Goal: Feedback & Contribution: Leave review/rating

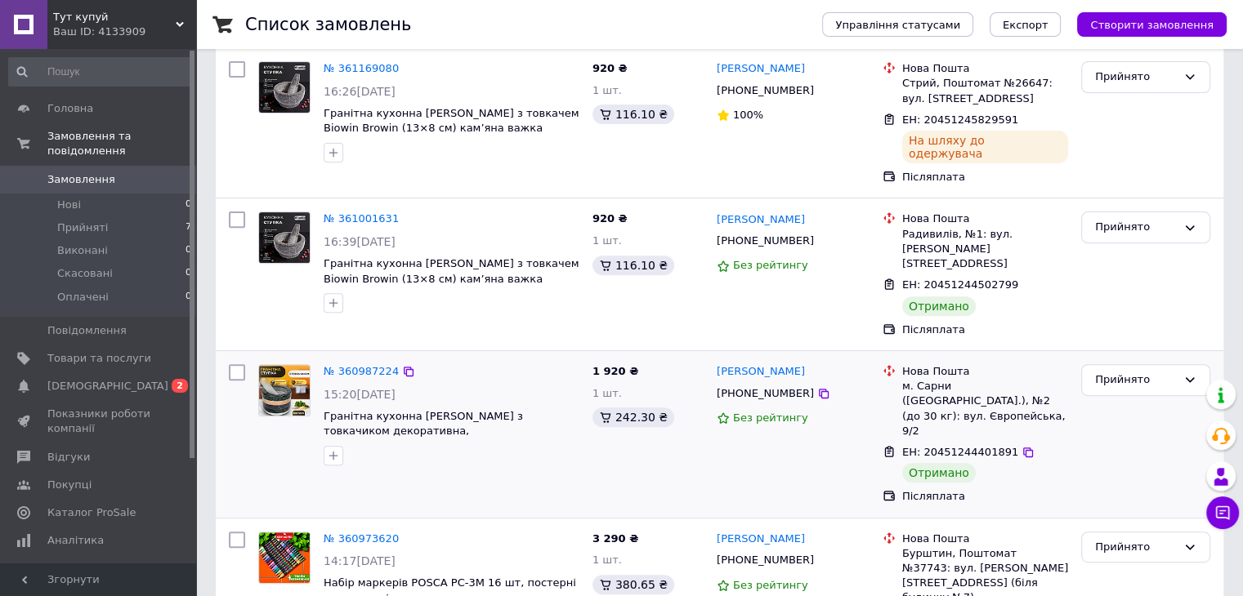
scroll to position [565, 0]
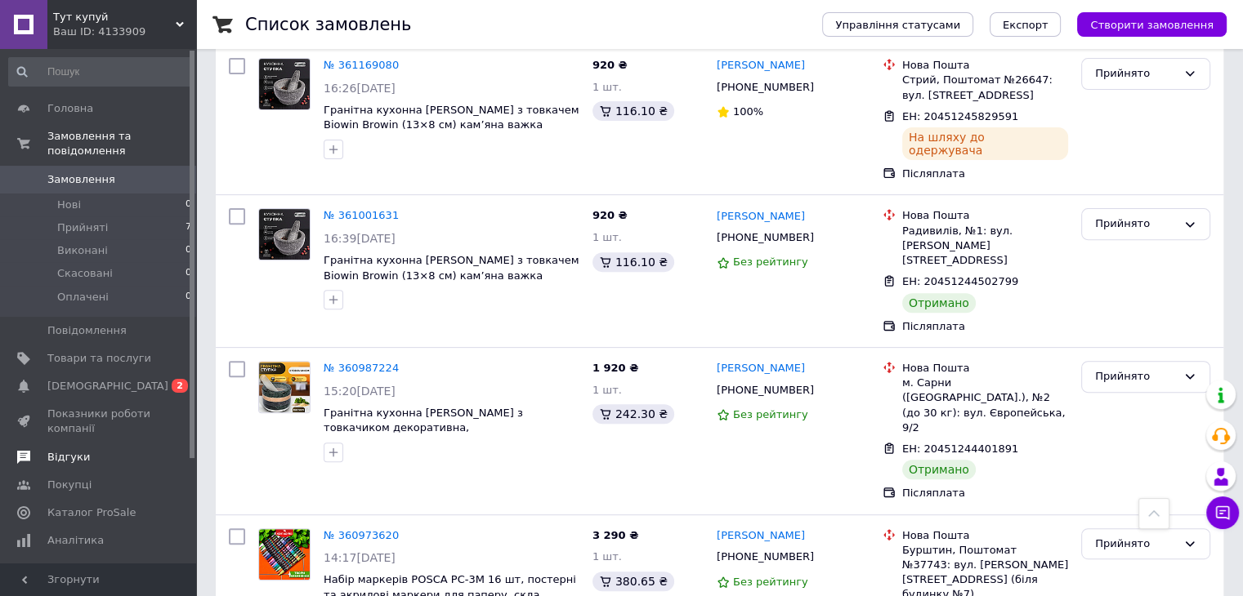
click at [87, 450] on span "Відгуки" at bounding box center [99, 457] width 104 height 15
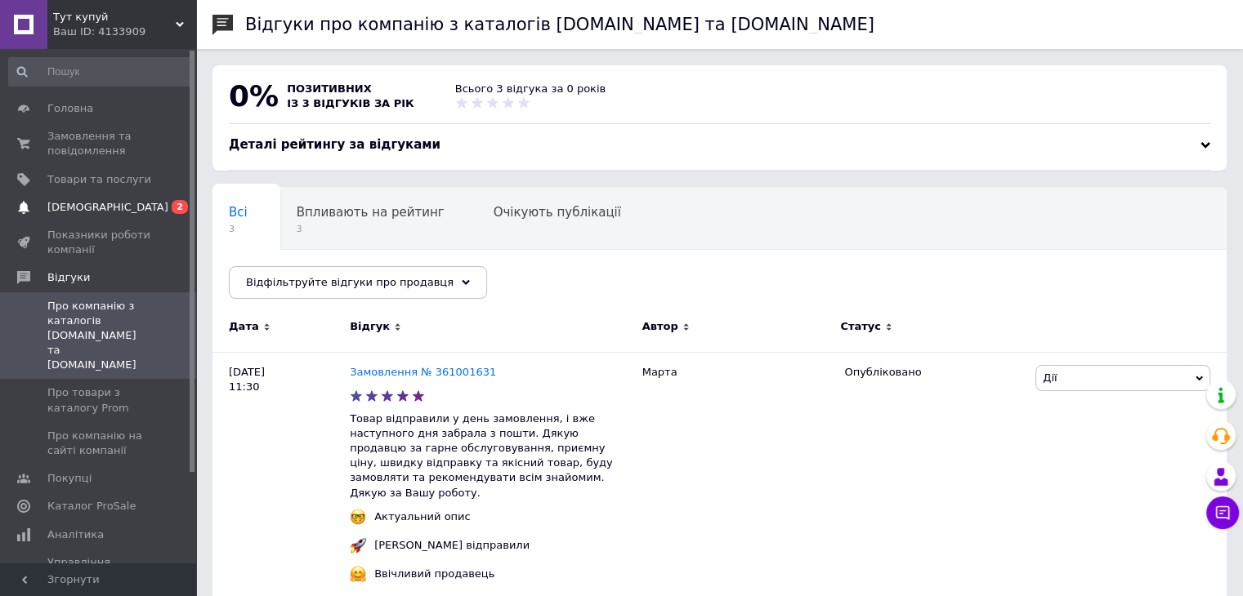
click at [108, 200] on span "[DEMOGRAPHIC_DATA]" at bounding box center [99, 207] width 104 height 15
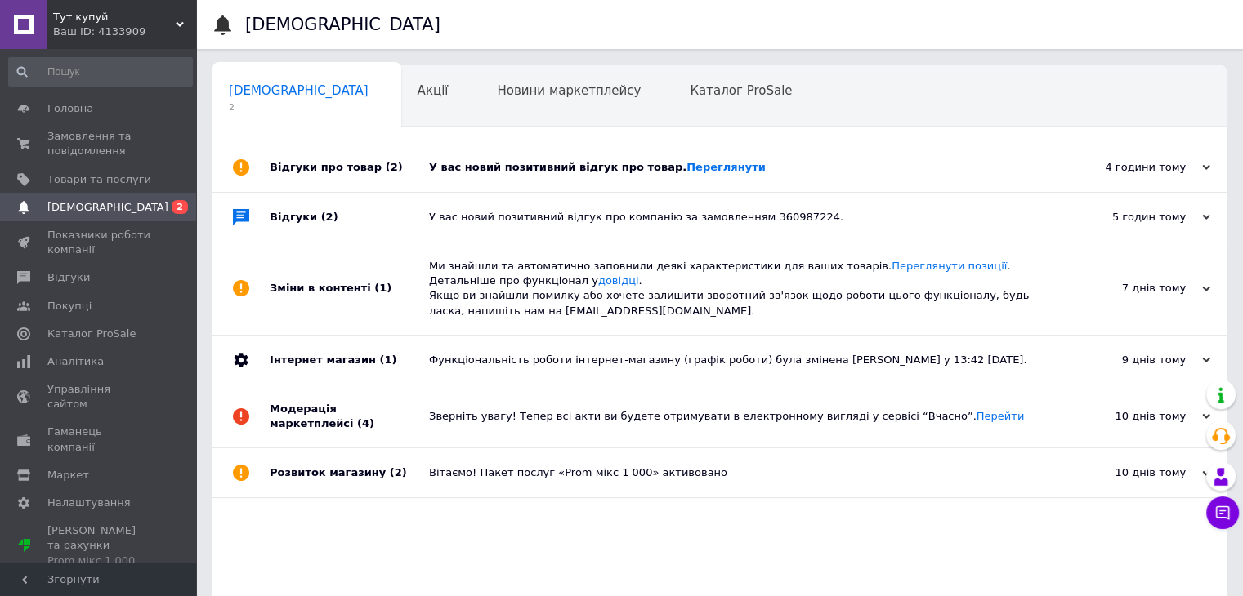
click at [503, 172] on div "У вас новий позитивний відгук про товар. [GEOGRAPHIC_DATA]" at bounding box center [738, 167] width 618 height 15
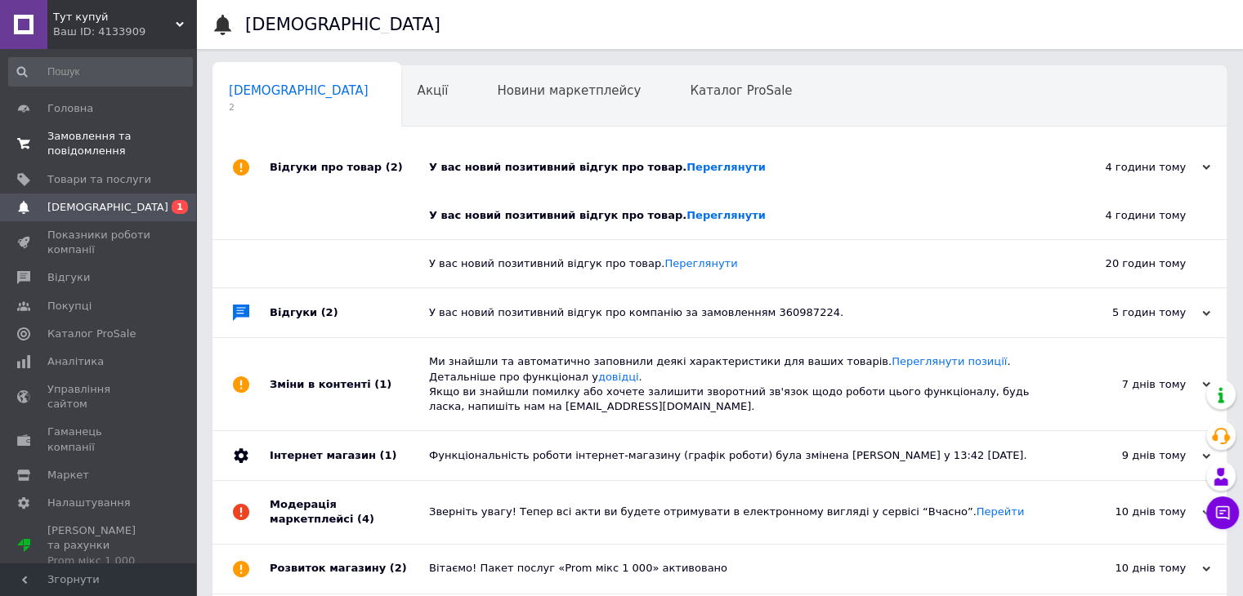
click at [98, 145] on span "Замовлення та повідомлення" at bounding box center [99, 143] width 104 height 29
